Goal: Task Accomplishment & Management: Use online tool/utility

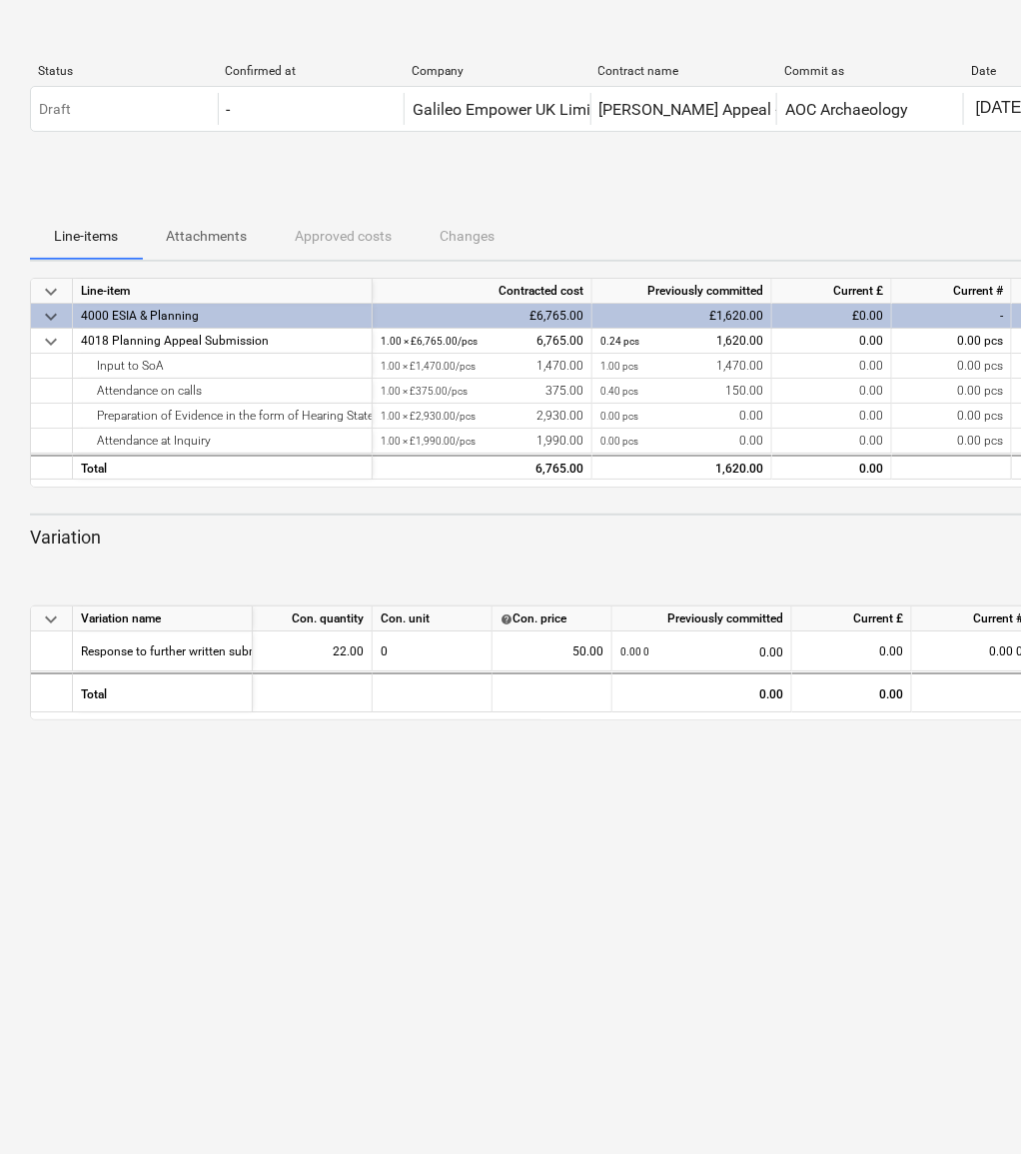
click at [829, 295] on div "Current £" at bounding box center [832, 291] width 120 height 25
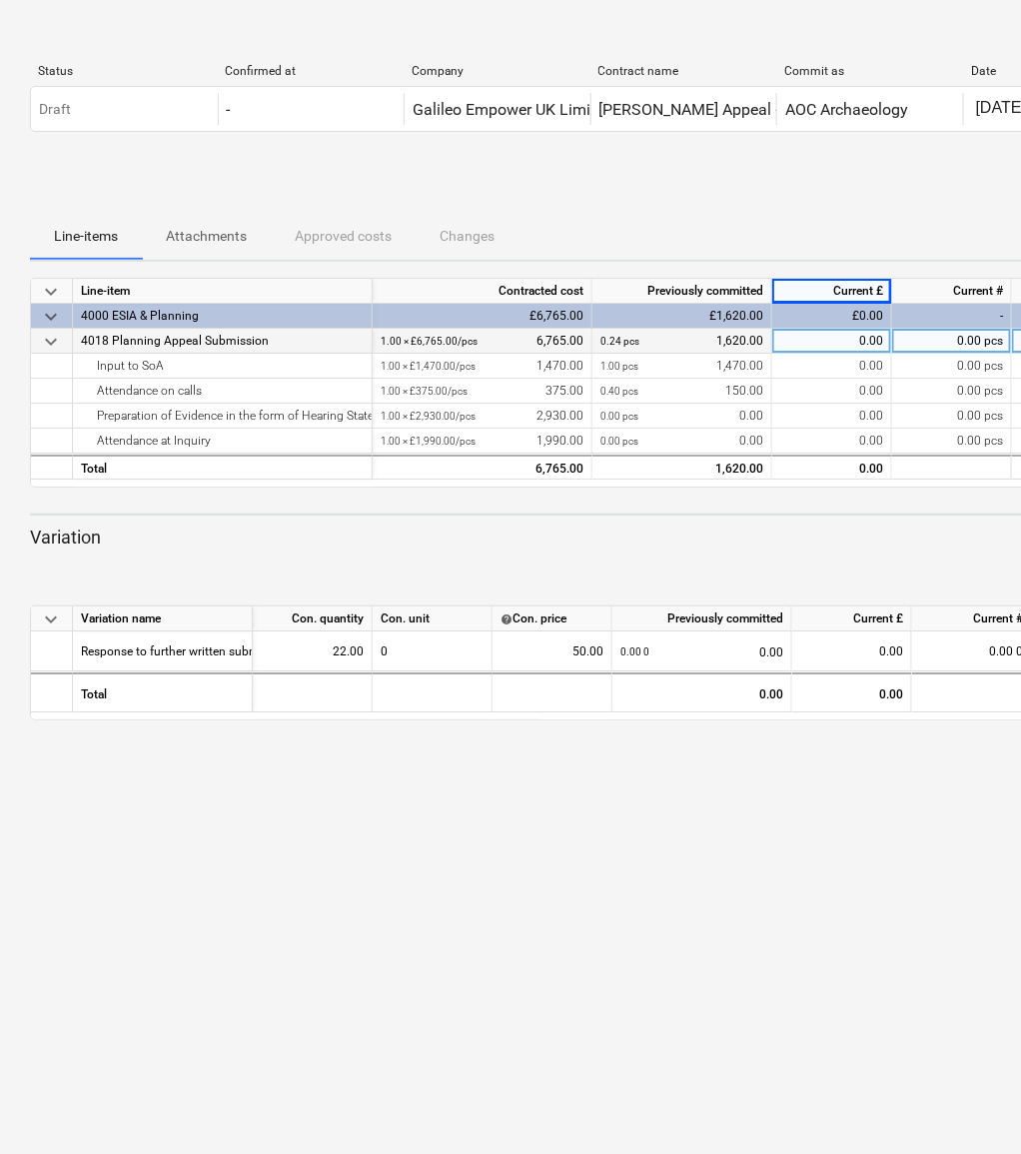
click at [832, 331] on div "0.00" at bounding box center [832, 341] width 120 height 25
type input "11"
click at [705, 342] on div "0.24 pcs 1,620.00" at bounding box center [681, 341] width 163 height 25
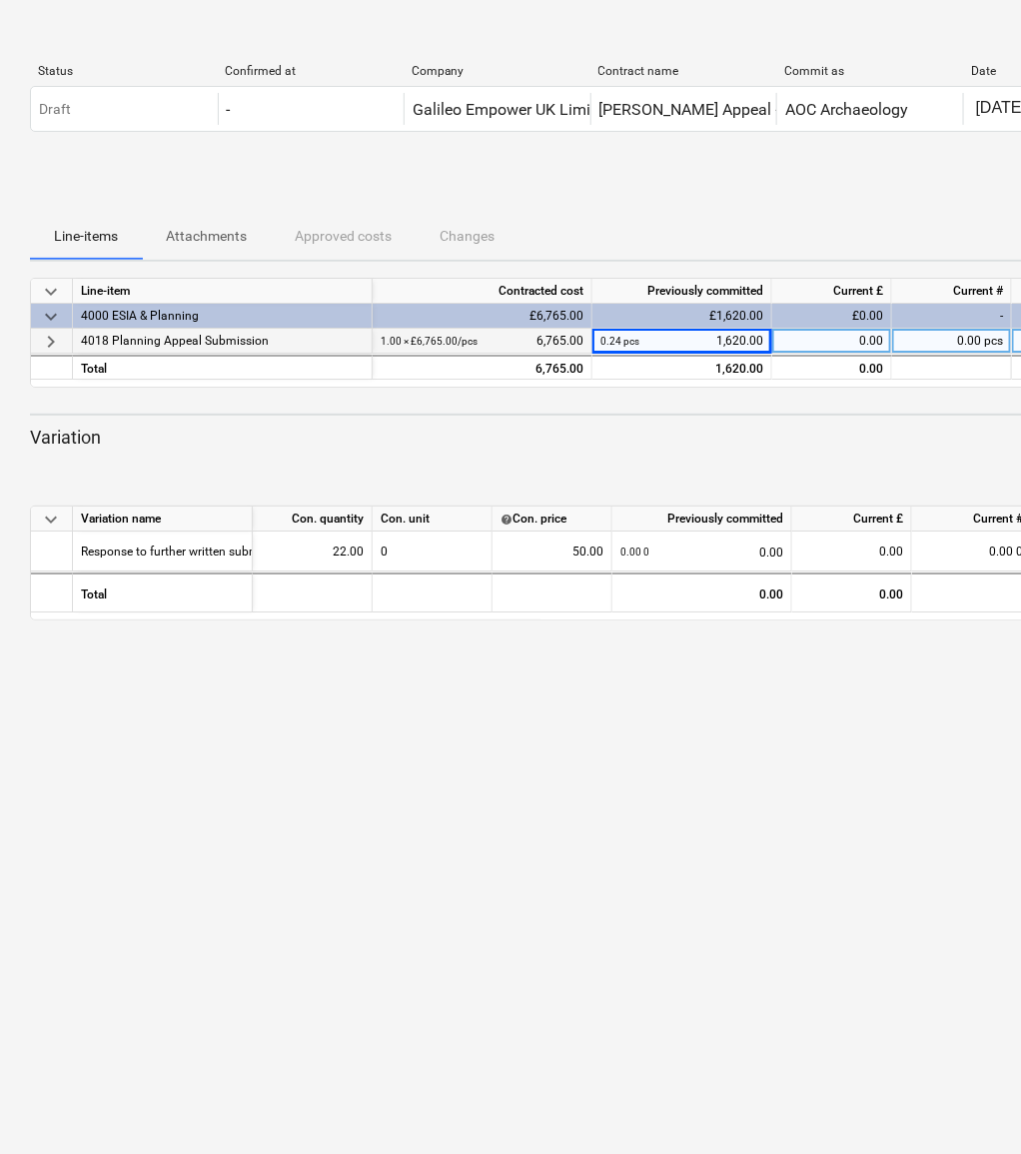
drag, startPoint x: 705, startPoint y: 342, endPoint x: 770, endPoint y: 342, distance: 64.9
click at [770, 342] on div "0.24 pcs 1,620.00" at bounding box center [682, 341] width 180 height 25
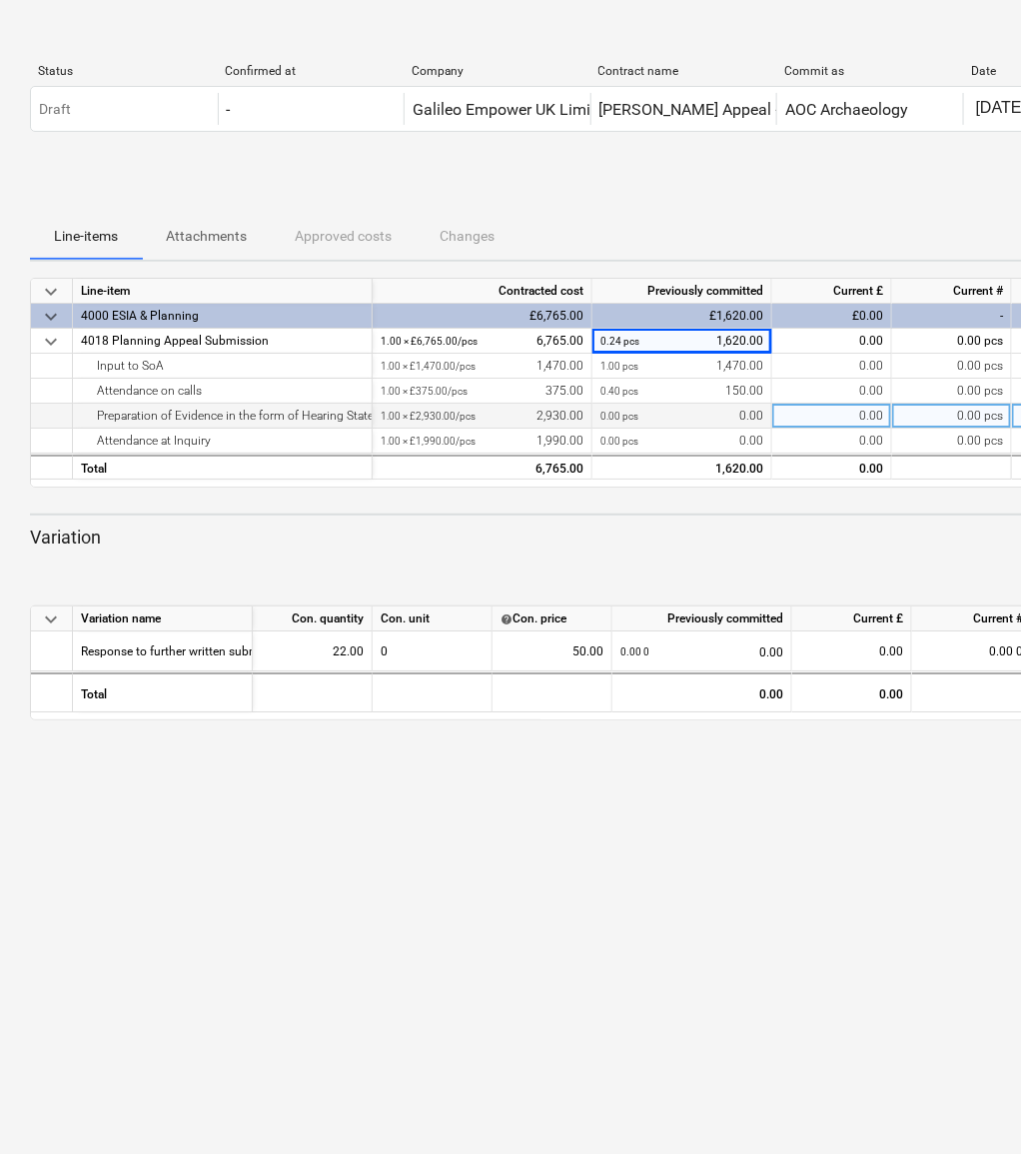
click at [784, 425] on div "0.00" at bounding box center [832, 416] width 120 height 25
type input "11"
click at [802, 412] on div "11.00" at bounding box center [832, 416] width 120 height 25
type input "1100"
click at [1020, 511] on html "keyboard_arrow_down Status Confirmed at Company Contract name Commit as Date Cu…" at bounding box center [510, 577] width 1021 height 1154
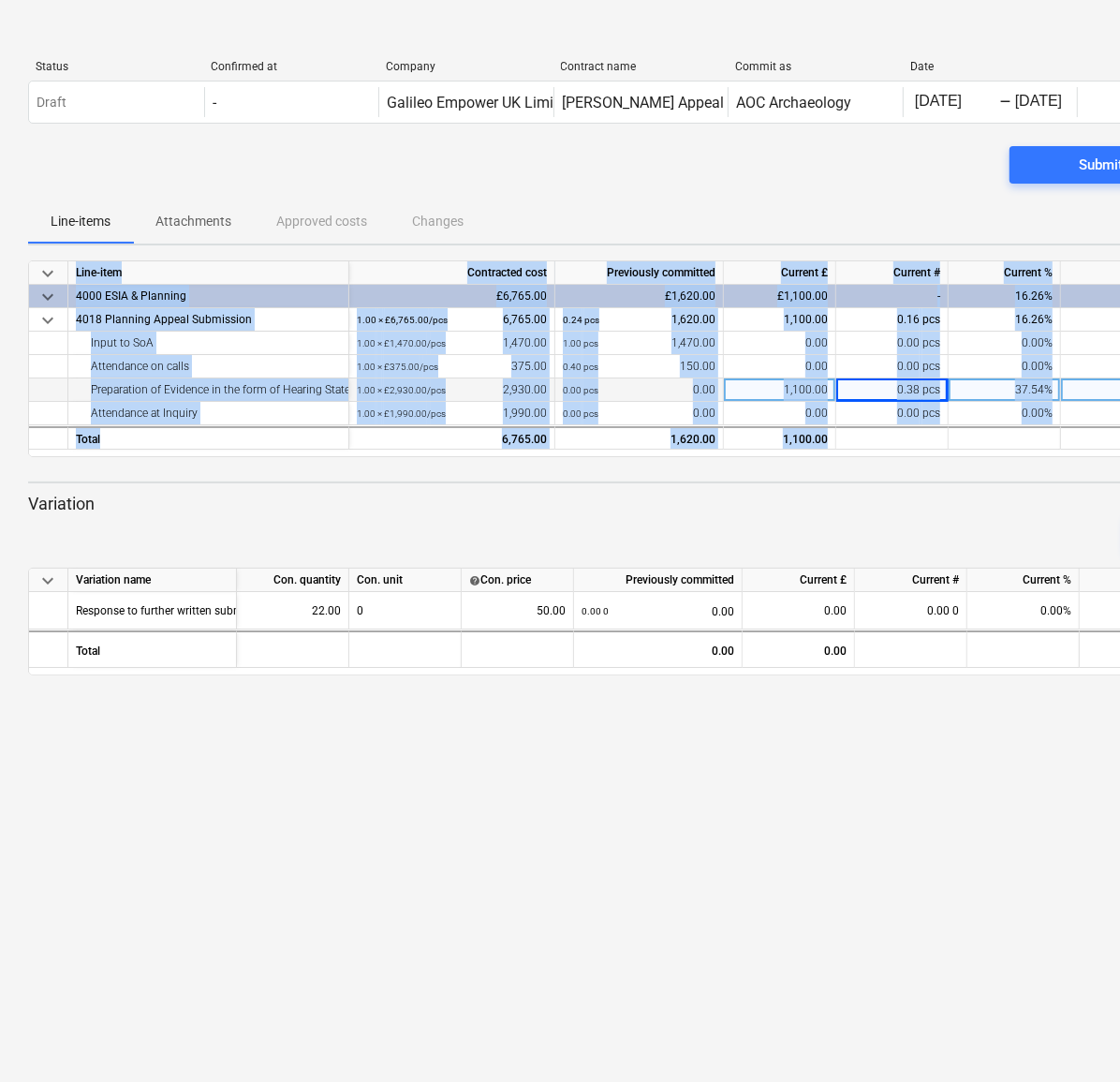
drag, startPoint x: 997, startPoint y: 445, endPoint x: 1078, endPoint y: 454, distance: 81.5
click at [956, 454] on div "keyboard_arrow_down Line-item Contracted cost Previously committed Current £ Cu…" at bounding box center [640, 359] width 1224 height 197
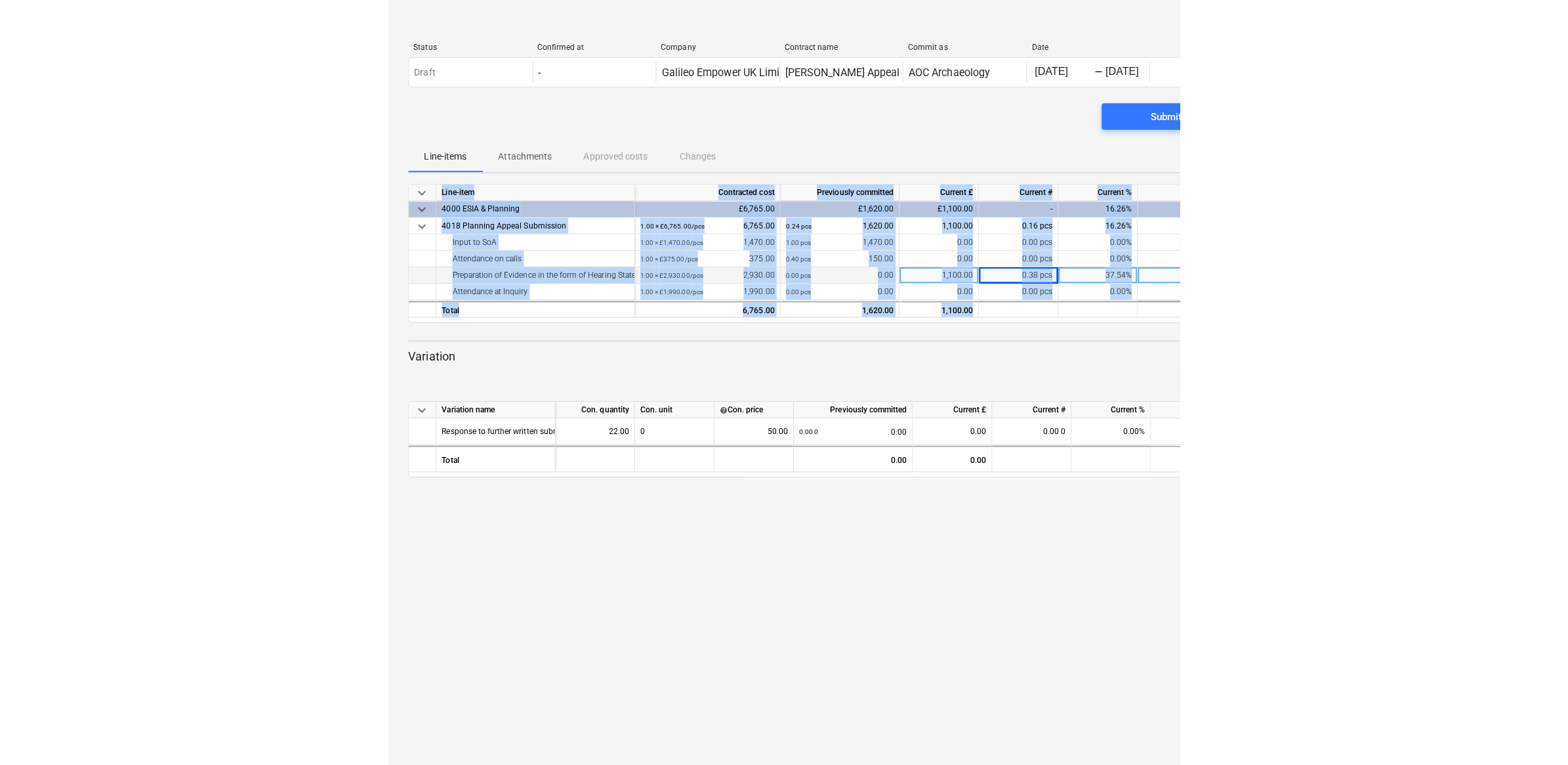
scroll to position [0, 182]
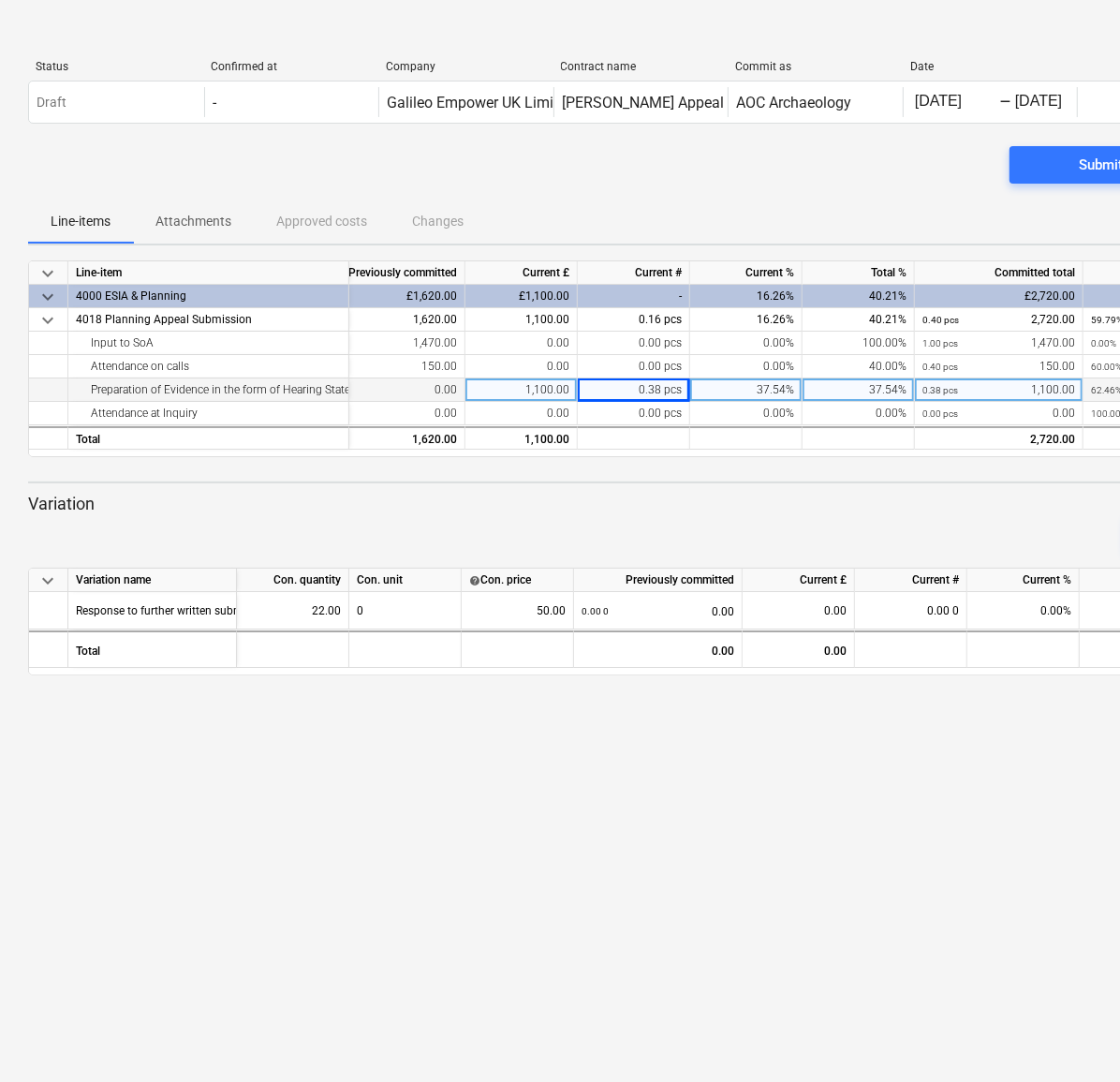
click at [903, 913] on div "keyboard_arrow_down Status Confirmed at Company Contract name Commit as Date Cu…" at bounding box center [640, 541] width 1280 height 1082
drag, startPoint x: 517, startPoint y: 390, endPoint x: 585, endPoint y: 392, distance: 68.0
click at [0, 0] on div "Preparation of Evidence in the form of Hearing Statement or Inquiry Report (inc…" at bounding box center [0, 0] width 0 height 0
drag, startPoint x: 585, startPoint y: 392, endPoint x: 548, endPoint y: 386, distance: 37.5
click at [548, 386] on div "1,100.00" at bounding box center [521, 390] width 112 height 23
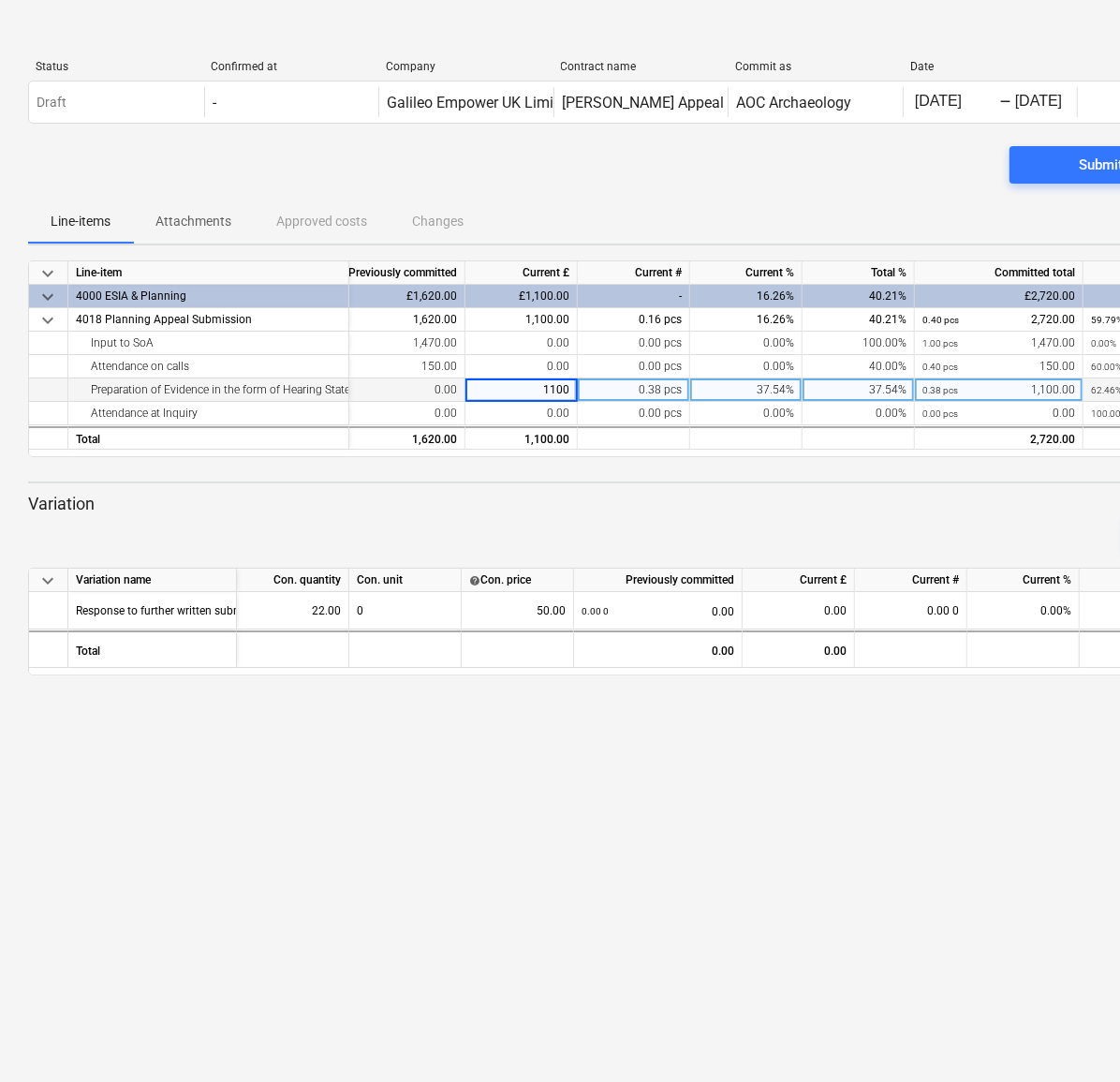
type input "0"
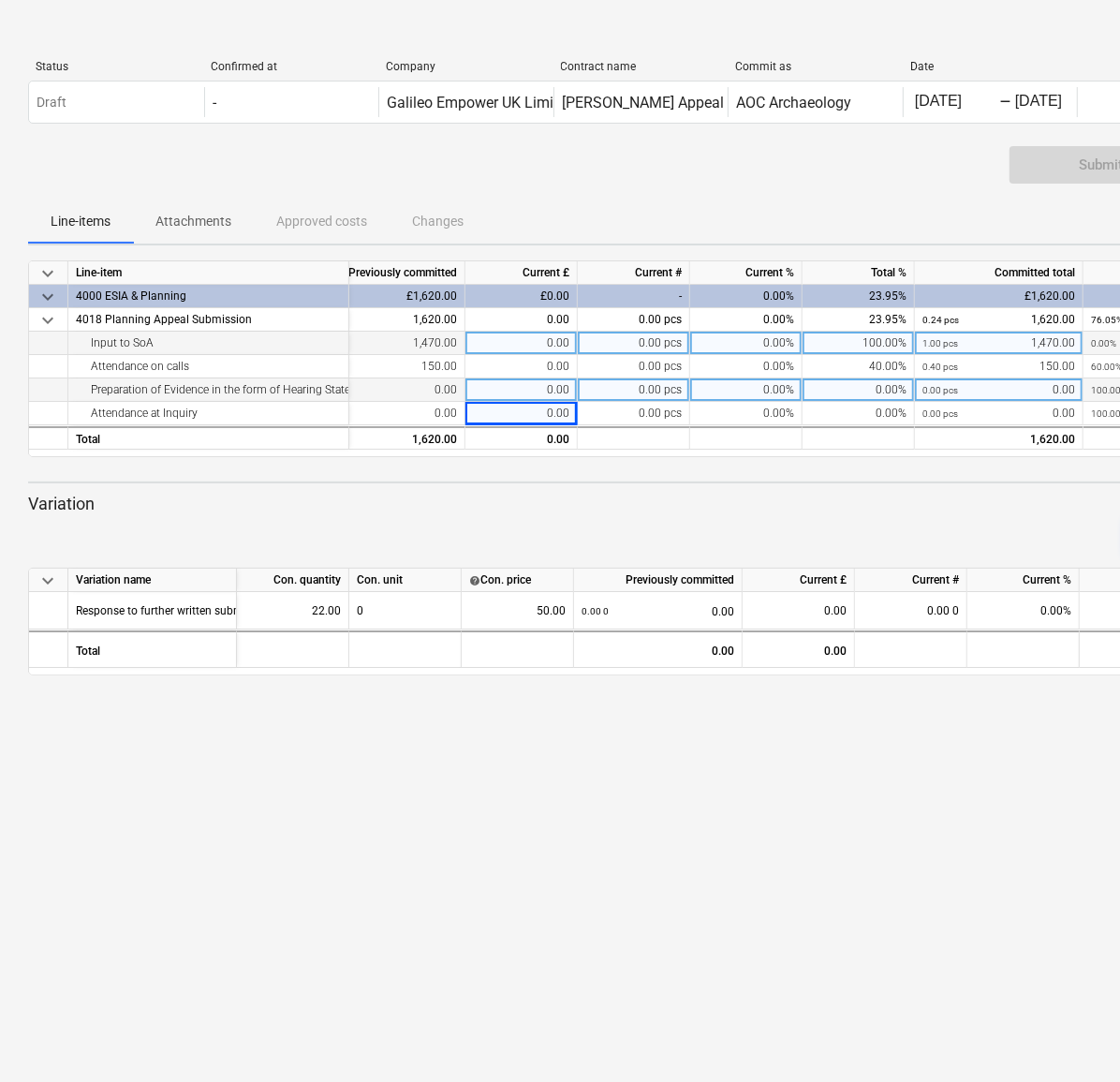
click at [534, 334] on div "0.00" at bounding box center [521, 343] width 112 height 23
type input "1100"
click at [534, 392] on div "0.00" at bounding box center [521, 390] width 112 height 23
type input "1100"
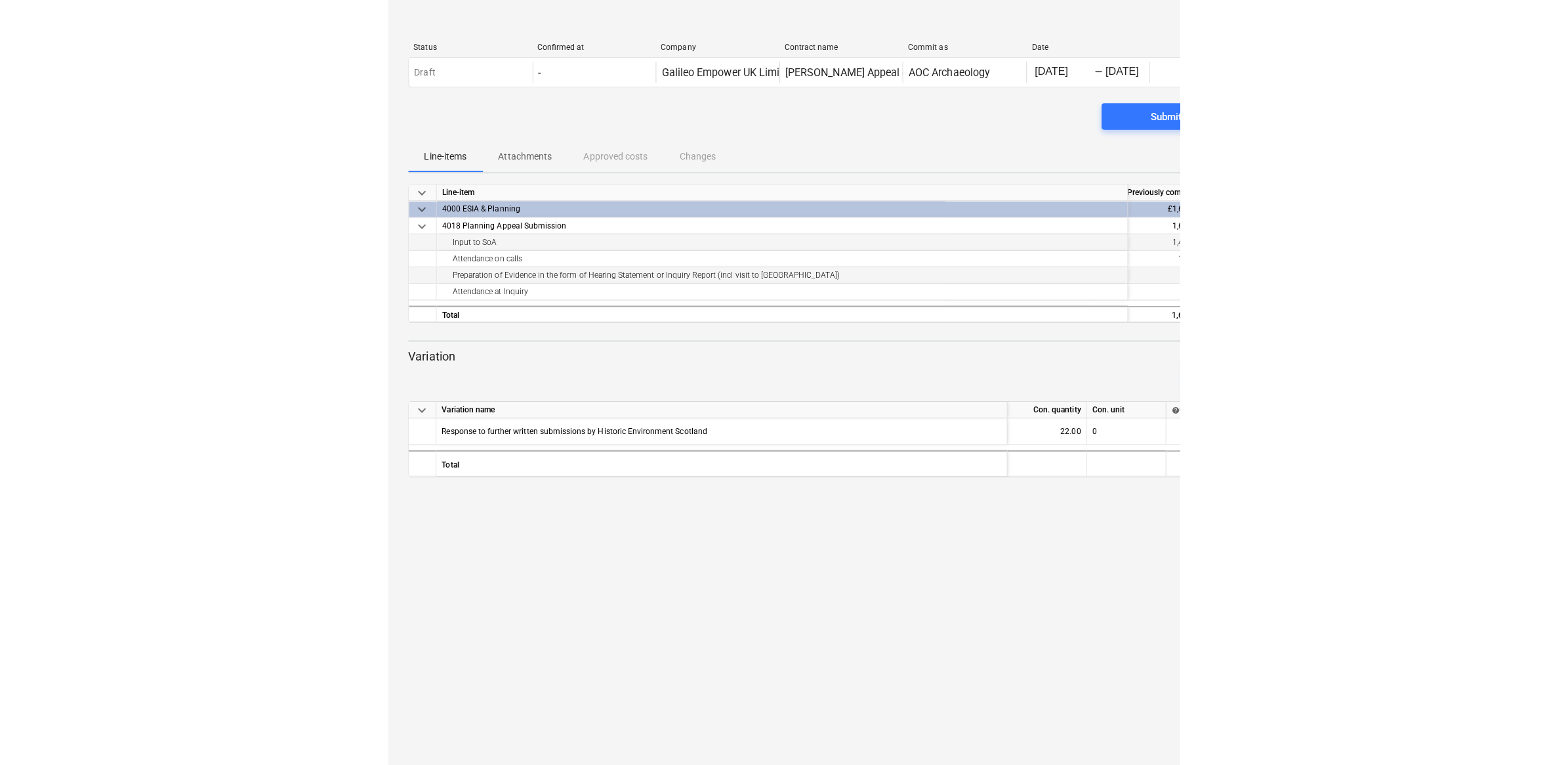
scroll to position [0, 0]
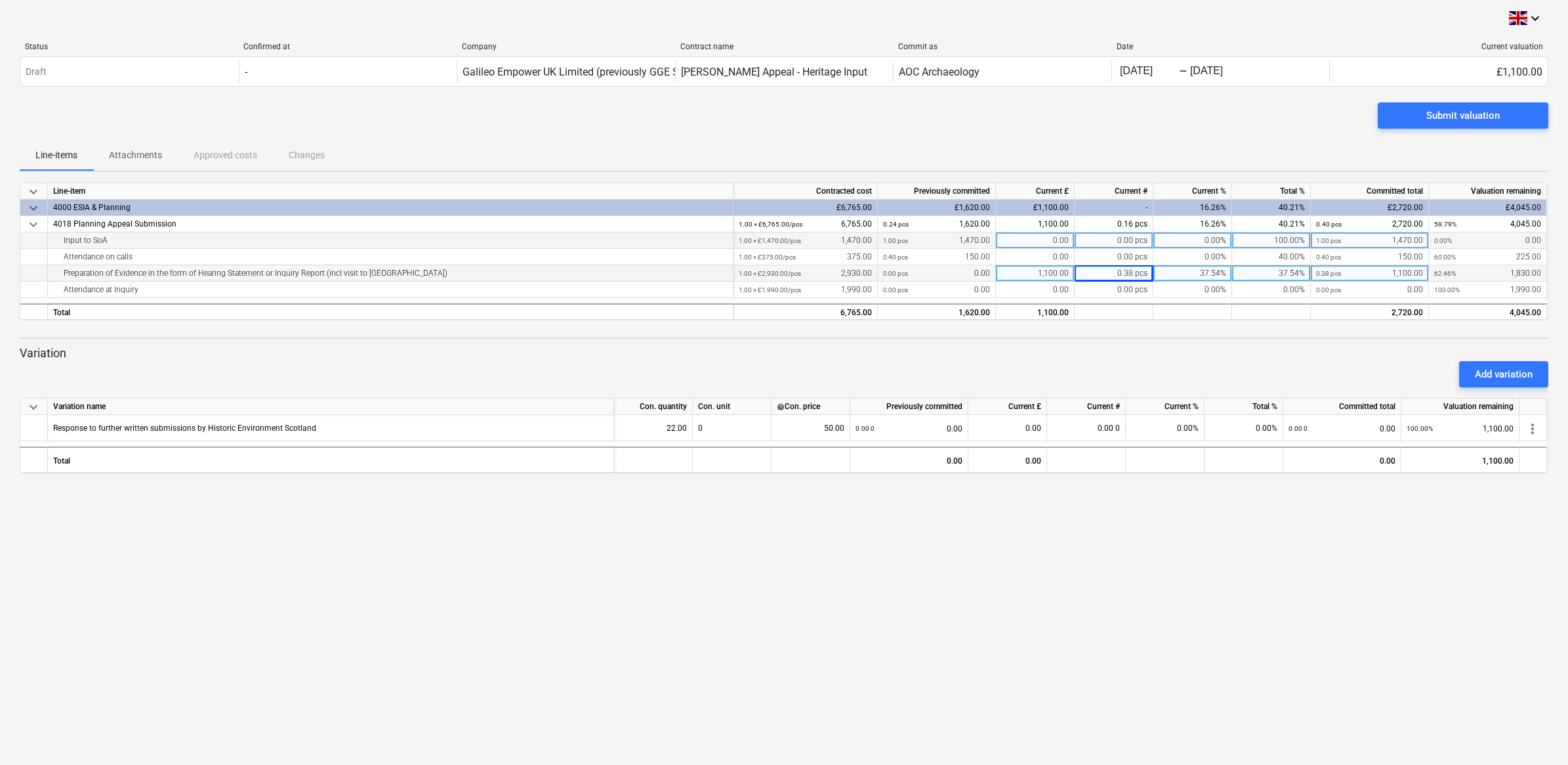
click at [670, 271] on div "1,100.00" at bounding box center [1035, 273] width 79 height 16
type input "0"
drag, startPoint x: 1270, startPoint y: 251, endPoint x: 1268, endPoint y: 238, distance: 13.2
click at [670, 238] on div "keyboard_arrow_down Line-item Contracted cost Previously committed Current £ Cu…" at bounding box center [784, 252] width 1529 height 138
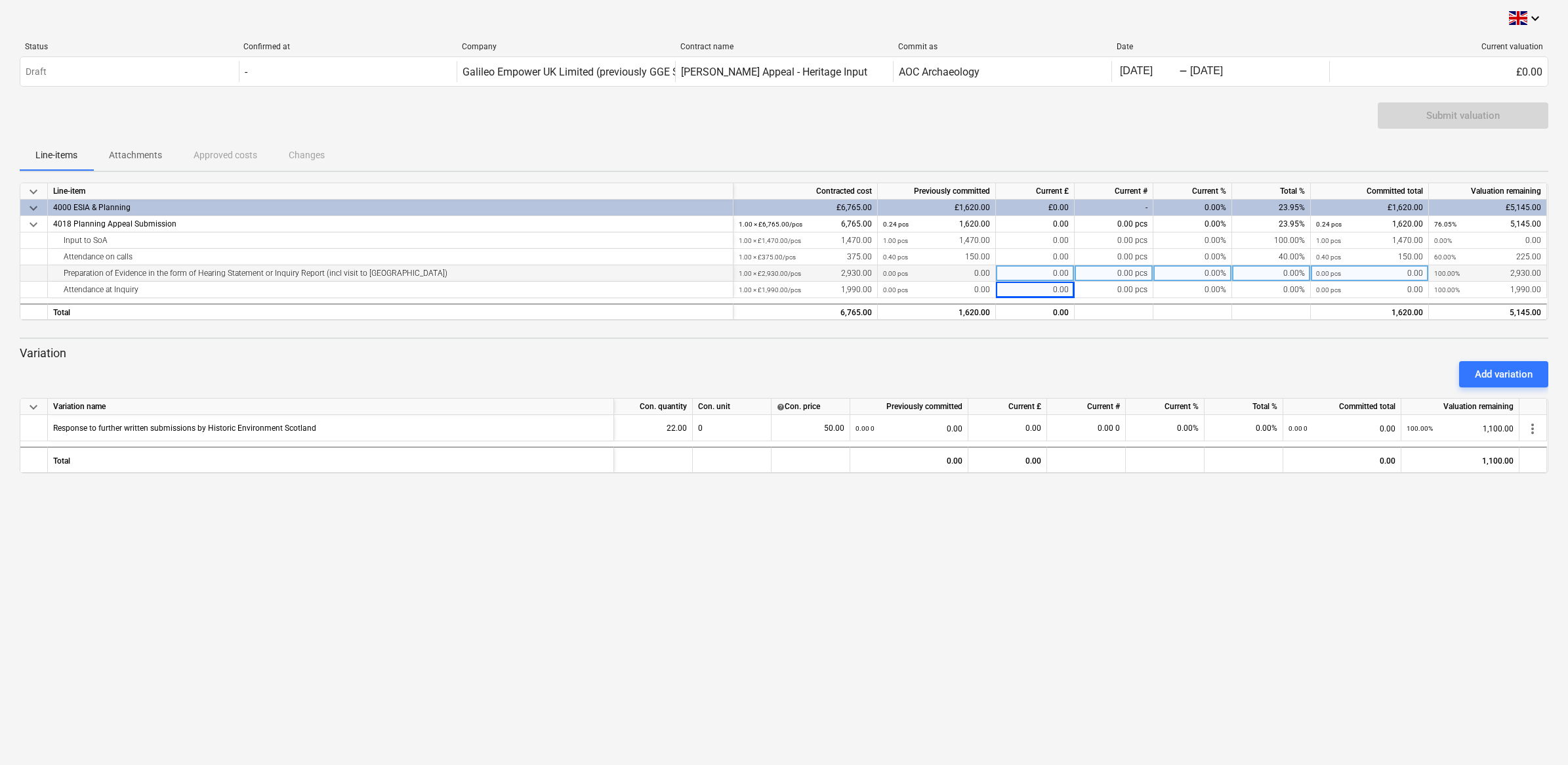
drag, startPoint x: 1268, startPoint y: 238, endPoint x: 1242, endPoint y: 350, distance: 115.0
click at [670, 350] on p "Variation" at bounding box center [784, 353] width 1529 height 16
click at [670, 292] on div "0.00" at bounding box center [1035, 290] width 79 height 16
type input "1100"
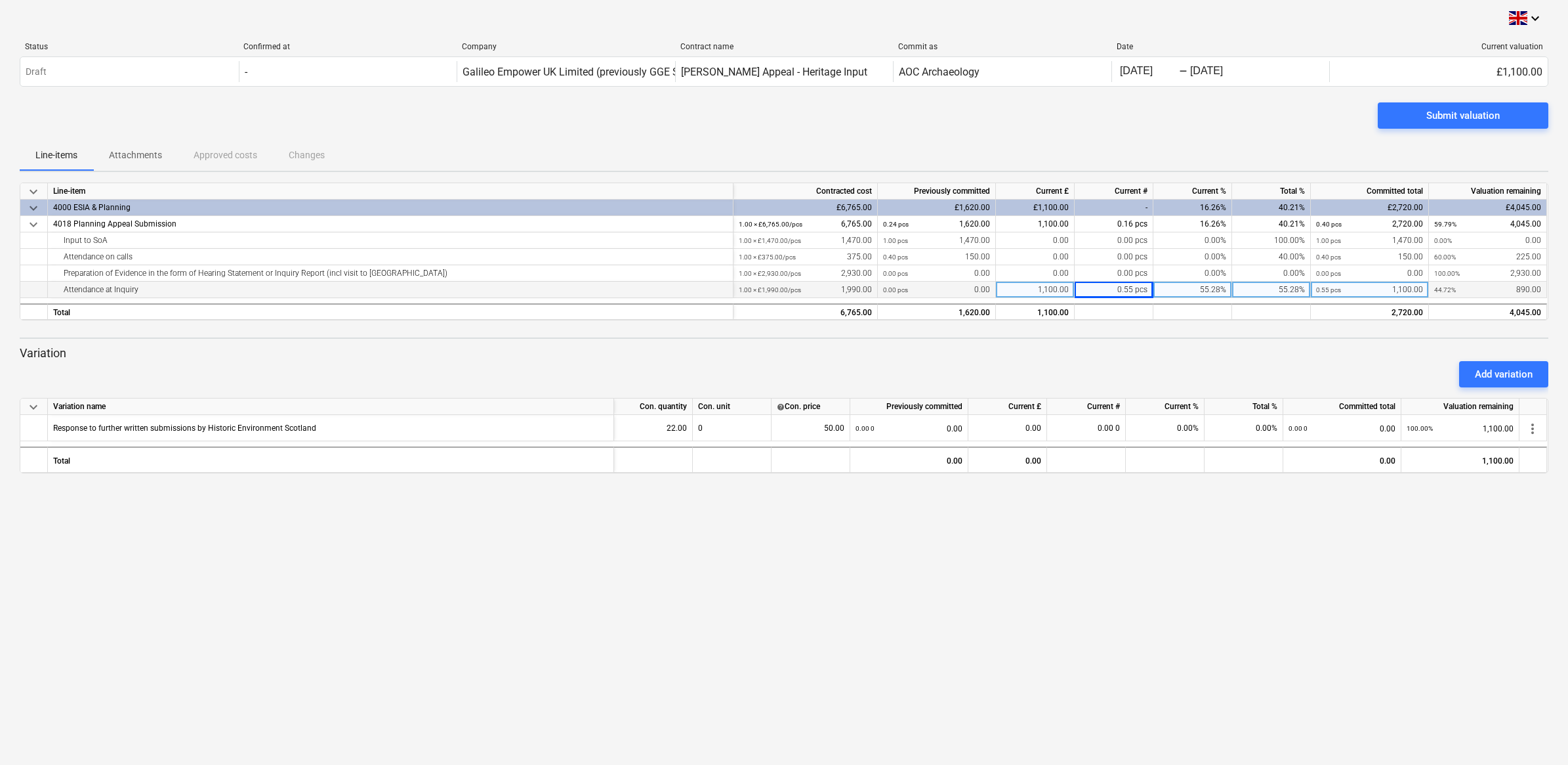
click at [670, 289] on div "0.55 pcs" at bounding box center [1114, 290] width 79 height 16
click at [670, 290] on div "1,100.00" at bounding box center [1035, 290] width 79 height 16
click at [670, 292] on input "1100" at bounding box center [1035, 290] width 78 height 16
type input "1"
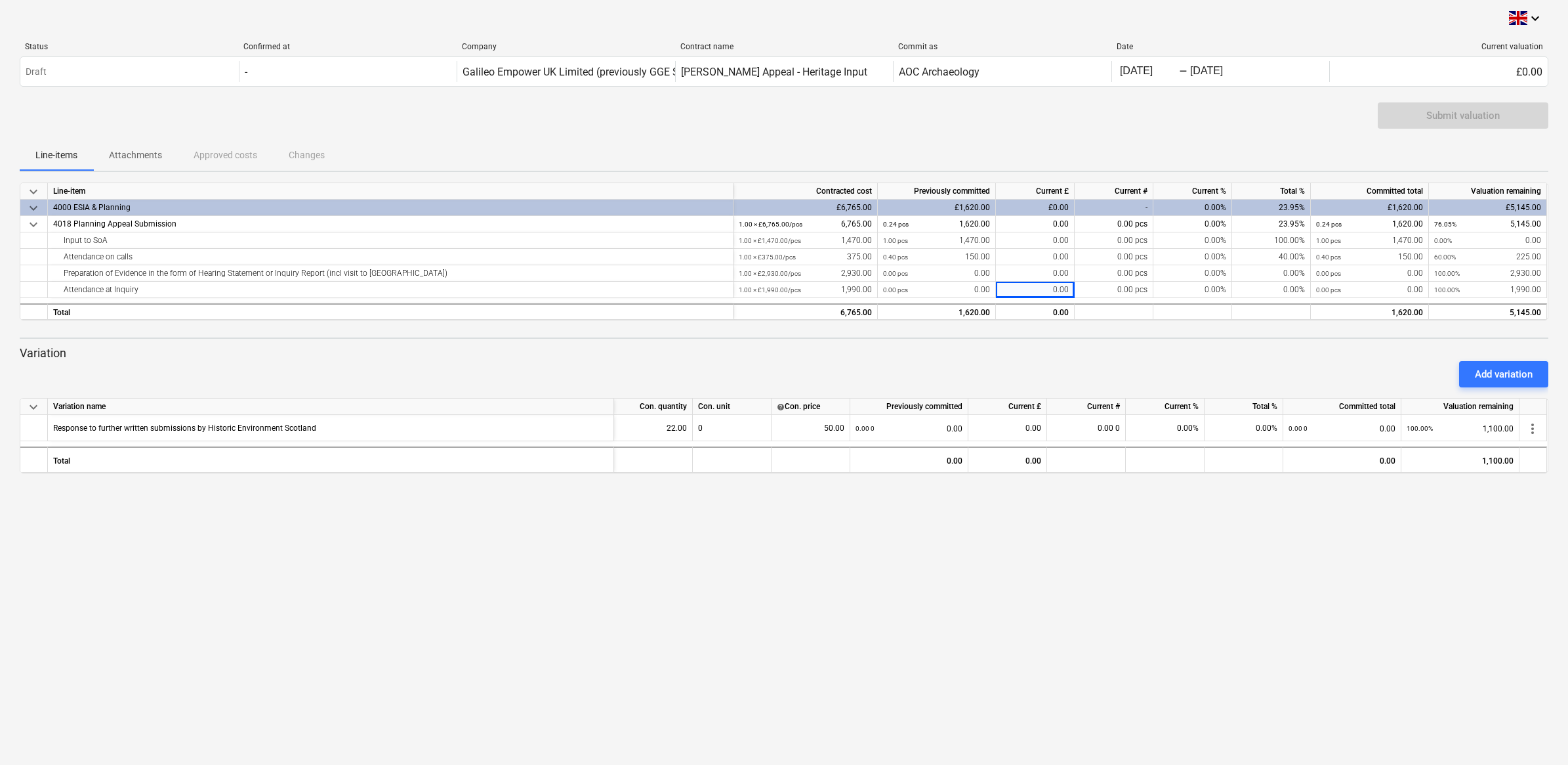
click at [670, 356] on div "Add variation" at bounding box center [784, 374] width 1539 height 37
click at [670, 274] on div "0.00" at bounding box center [1035, 273] width 79 height 16
type input "1100"
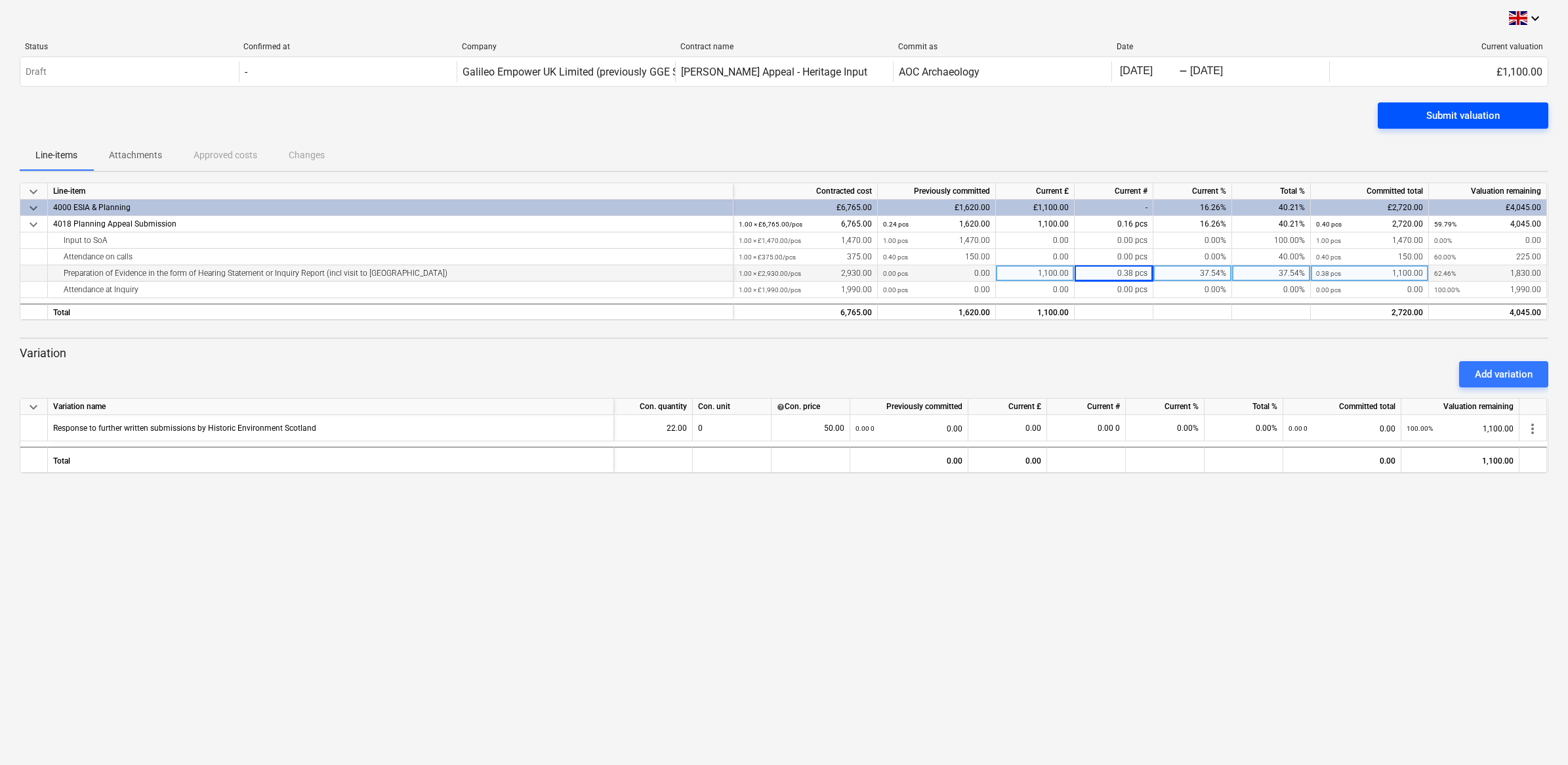
click at [670, 124] on div "Submit valuation" at bounding box center [1463, 116] width 74 height 17
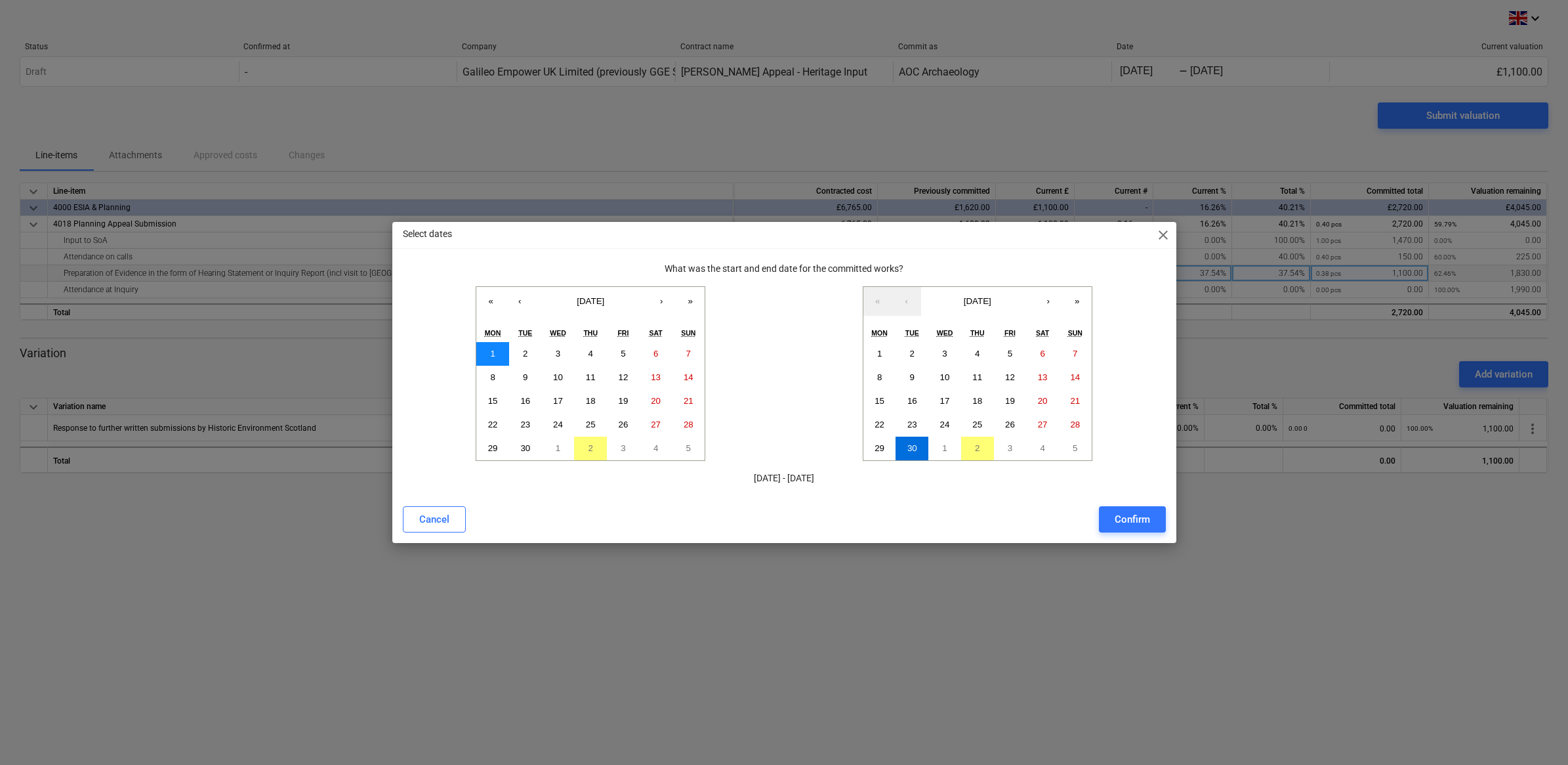
click at [485, 346] on button "1" at bounding box center [493, 354] width 33 height 24
click at [670, 452] on button "30" at bounding box center [912, 448] width 33 height 24
click at [670, 519] on button "Confirm" at bounding box center [1132, 519] width 67 height 26
